Goal: Transaction & Acquisition: Book appointment/travel/reservation

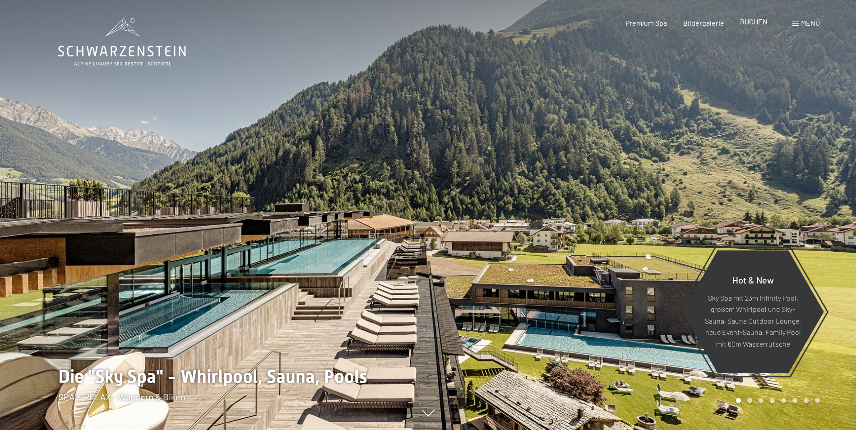
click at [754, 23] on span "BUCHEN" at bounding box center [754, 21] width 28 height 9
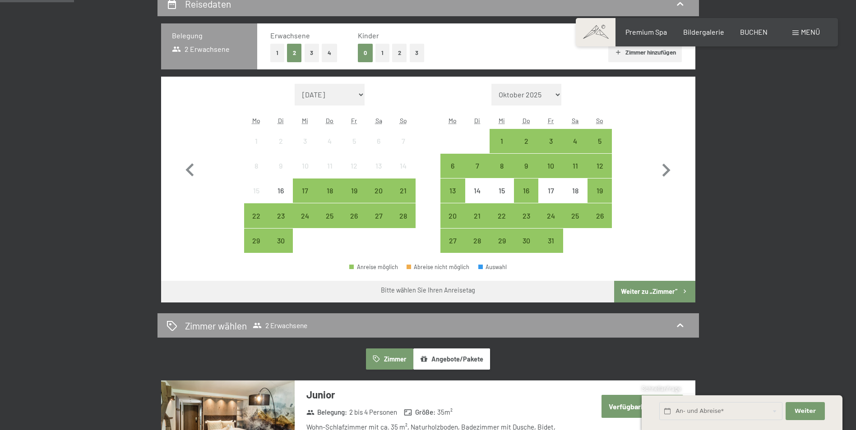
scroll to position [226, 0]
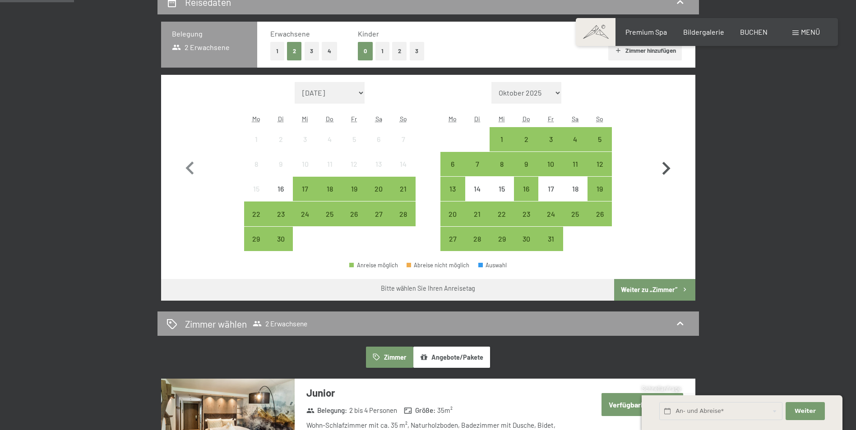
click at [662, 167] on icon "button" at bounding box center [666, 169] width 26 height 26
select select "2025-10-01"
select select "2025-11-01"
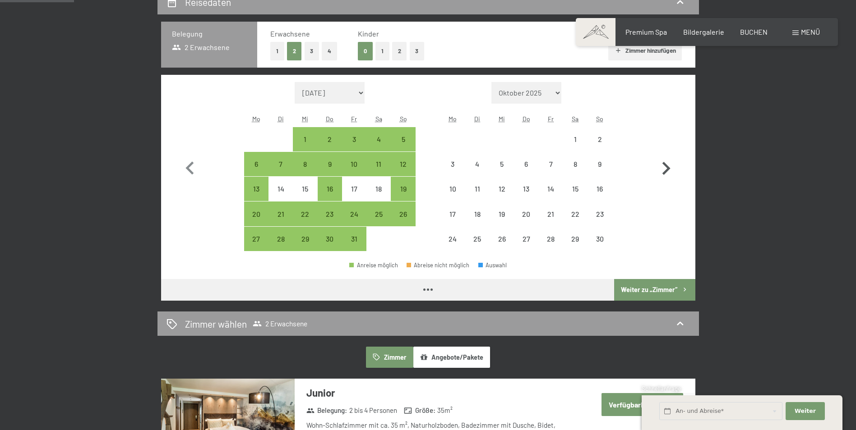
click at [662, 167] on icon "button" at bounding box center [666, 169] width 26 height 26
select select "2025-11-01"
select select "2025-12-01"
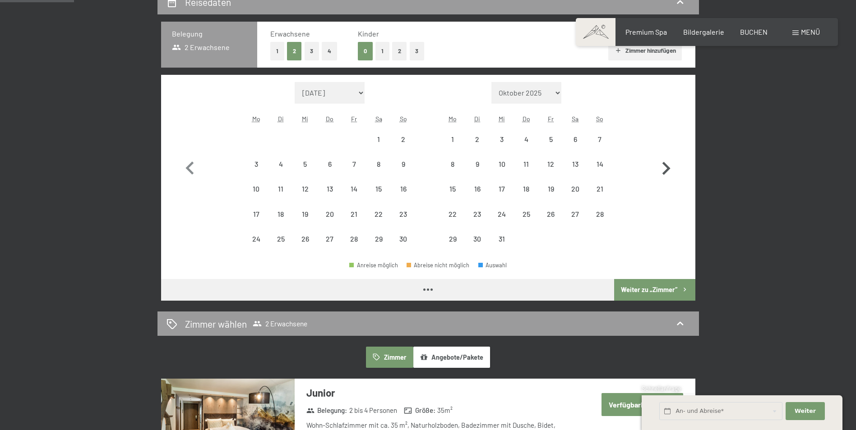
click at [662, 169] on icon "button" at bounding box center [666, 169] width 26 height 26
select select "2025-12-01"
select select "2026-01-01"
select select "2025-12-01"
select select "2026-01-01"
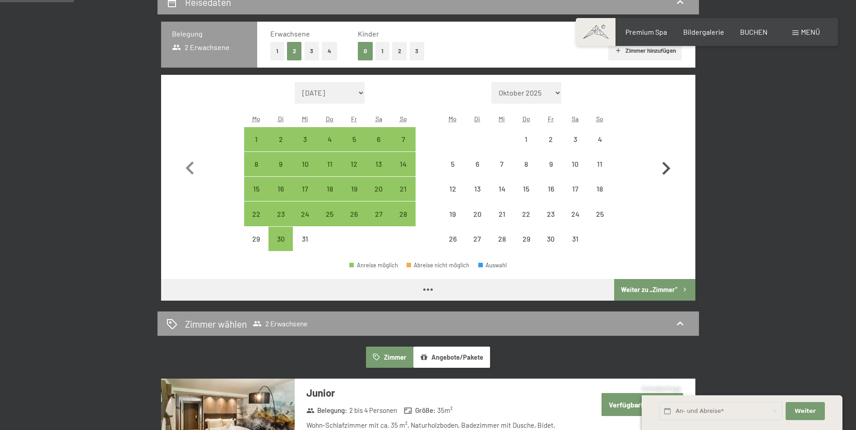
select select "2025-12-01"
select select "2026-01-01"
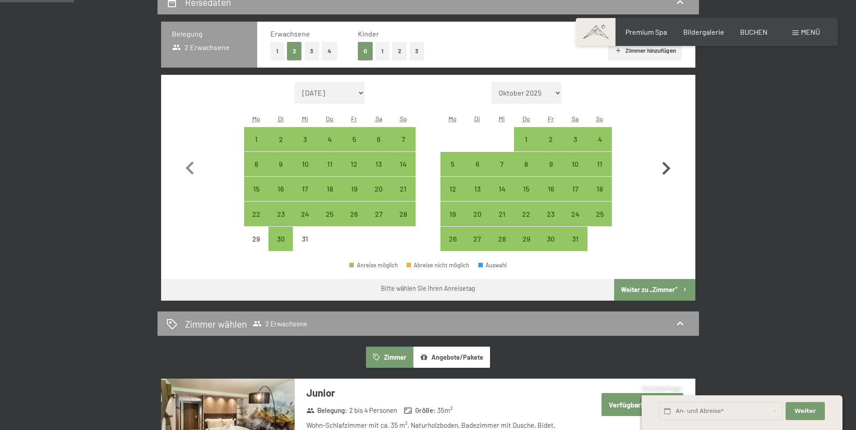
click at [664, 168] on icon "button" at bounding box center [666, 169] width 26 height 26
select select "2026-01-01"
select select "2026-02-01"
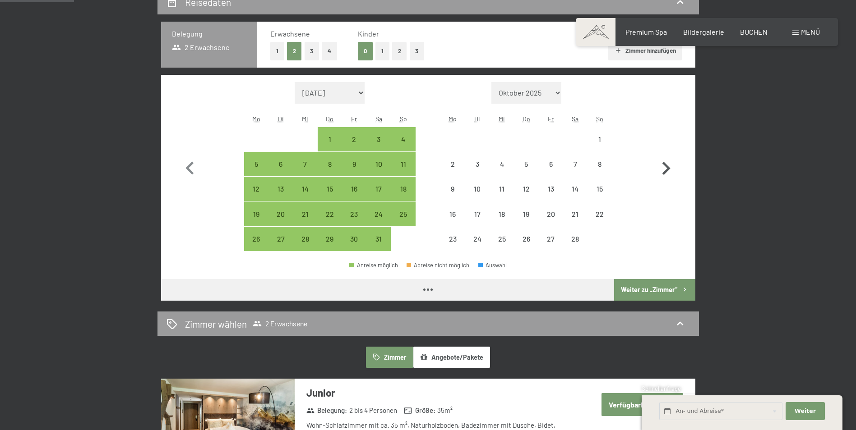
click at [664, 168] on icon "button" at bounding box center [666, 169] width 26 height 26
select select "2026-02-01"
select select "2026-03-01"
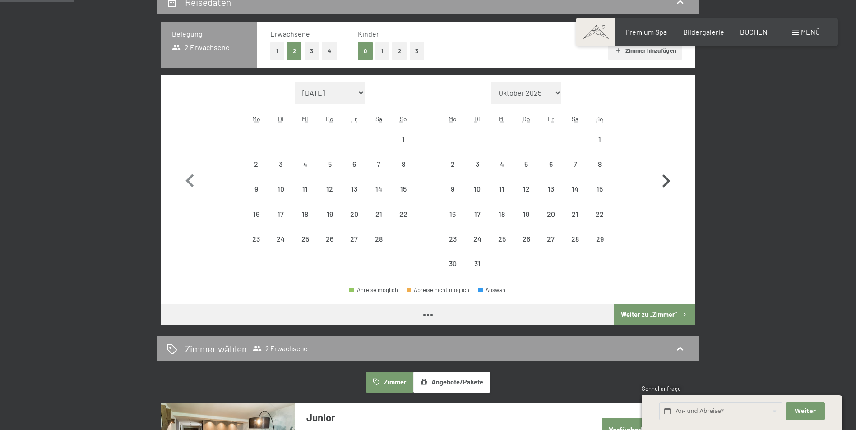
click at [665, 171] on icon "button" at bounding box center [666, 181] width 26 height 26
select select "2026-03-01"
select select "2026-04-01"
select select "2026-03-01"
select select "2026-04-01"
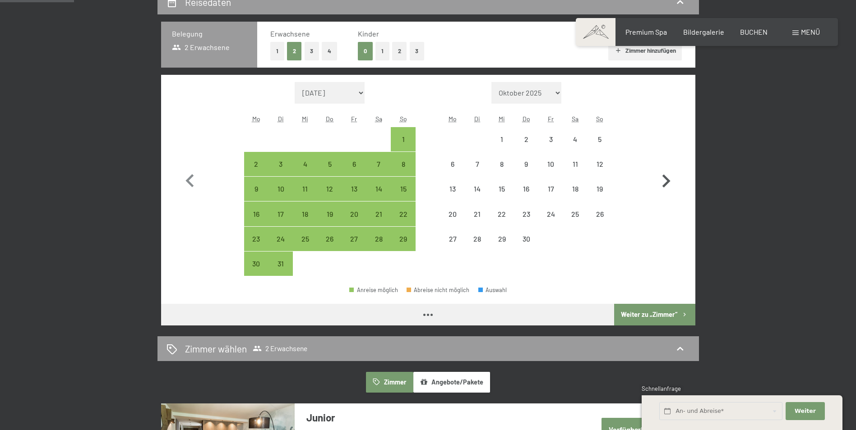
select select "2026-03-01"
select select "2026-04-01"
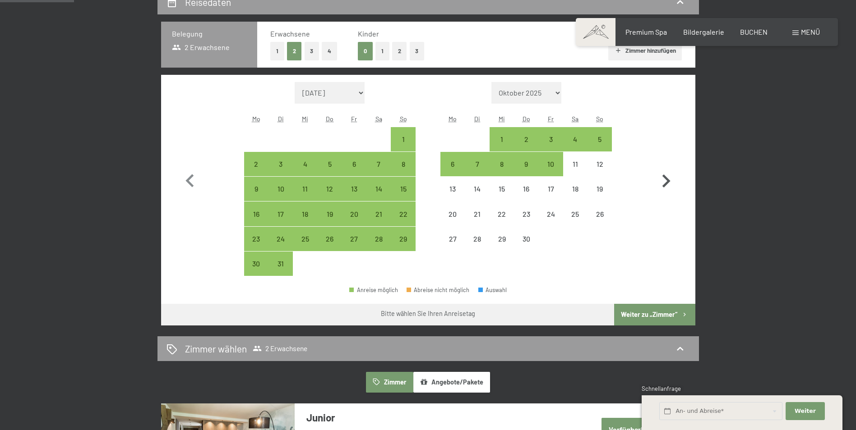
click at [666, 178] on icon "button" at bounding box center [666, 181] width 8 height 13
select select "2026-04-01"
select select "2026-05-01"
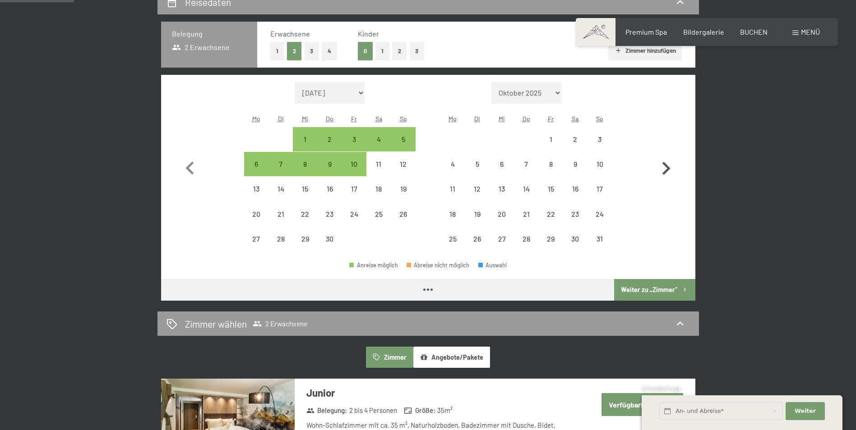
select select "2026-04-01"
select select "2026-05-01"
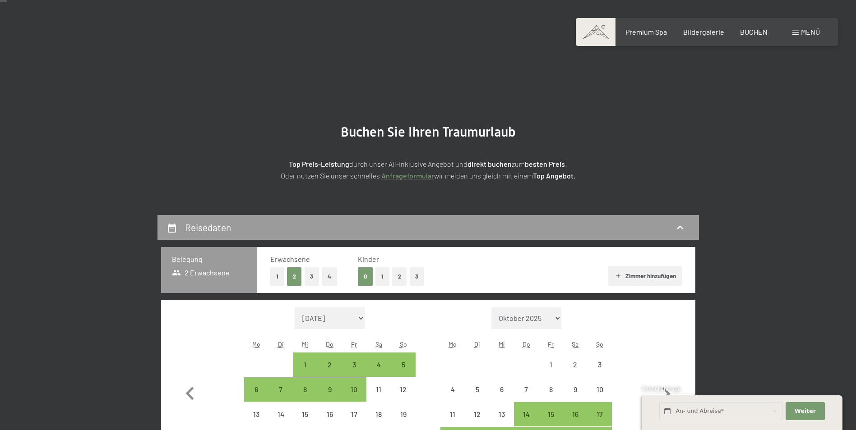
scroll to position [271, 0]
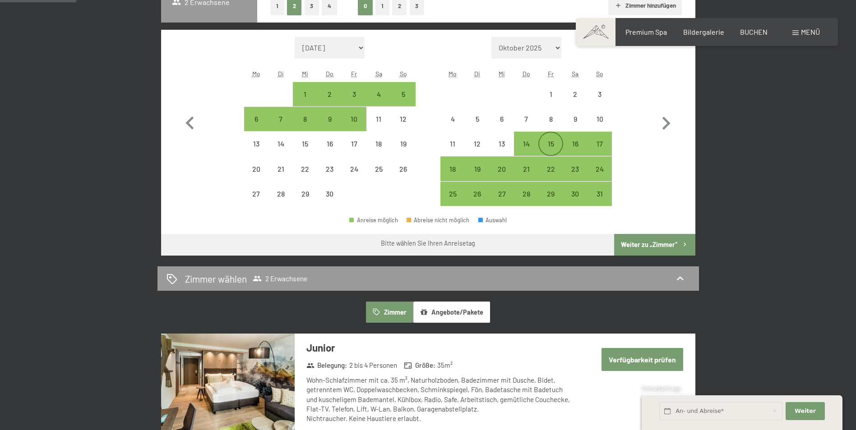
click at [550, 141] on div "15" at bounding box center [550, 151] width 23 height 23
select select "2026-04-01"
select select "2026-05-01"
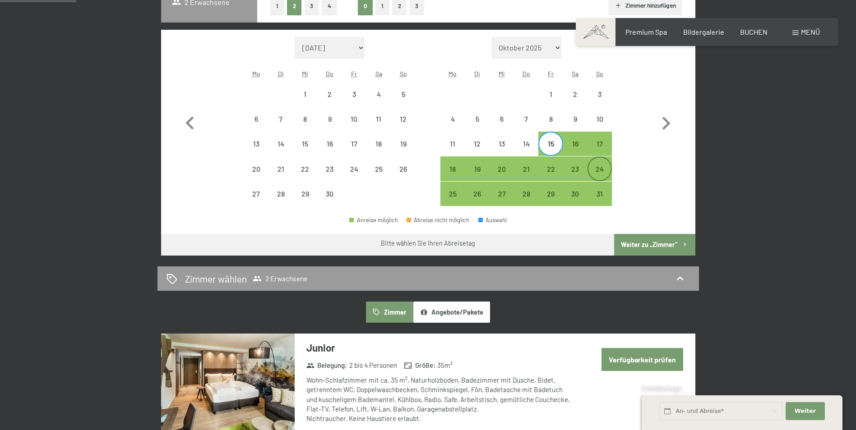
click at [598, 168] on div "24" at bounding box center [599, 177] width 23 height 23
select select "2026-04-01"
select select "2026-05-01"
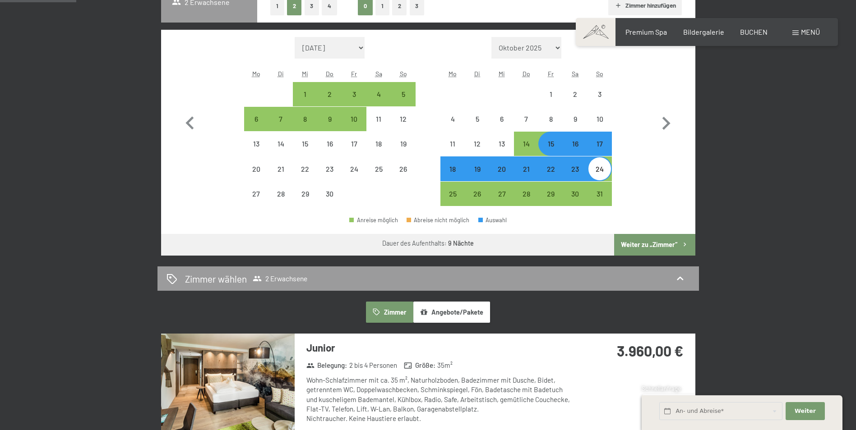
click at [652, 241] on button "Weiter zu „Zimmer“" at bounding box center [654, 245] width 81 height 22
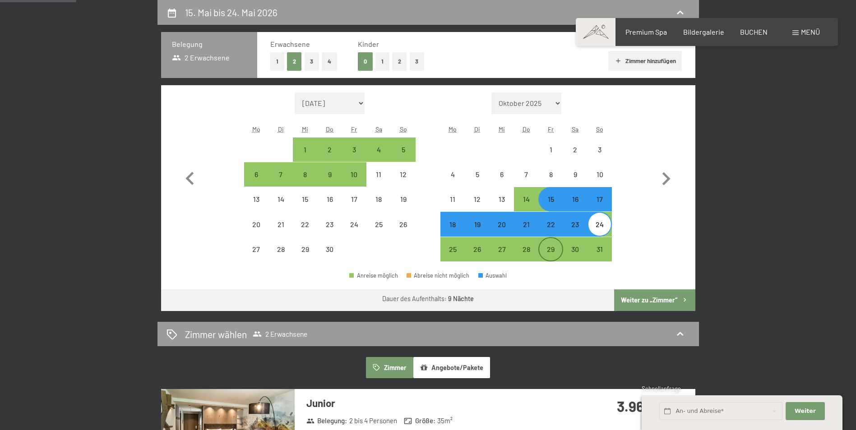
select select "2026-04-01"
select select "2026-05-01"
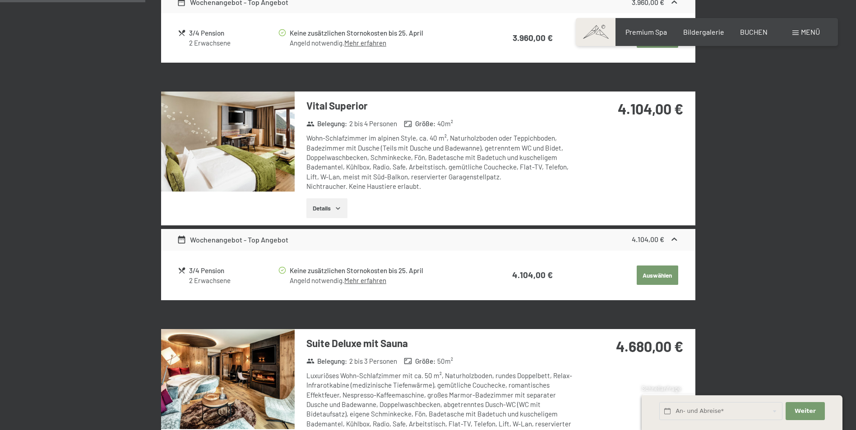
scroll to position [441, 0]
